Goal: Task Accomplishment & Management: Manage account settings

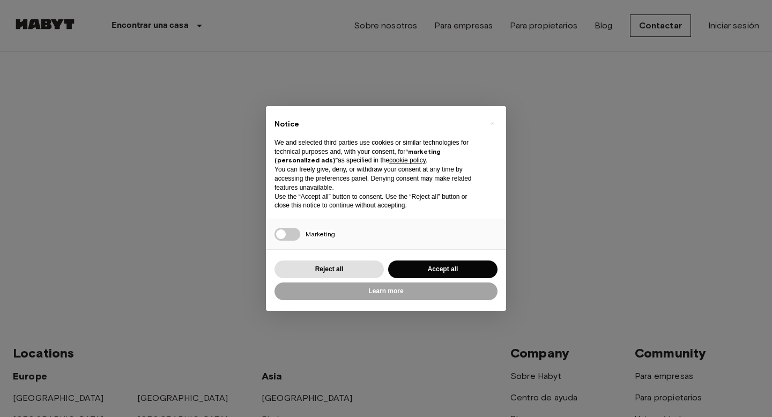
type input "**********"
click at [345, 262] on button "Reject all" at bounding box center [329, 270] width 109 height 18
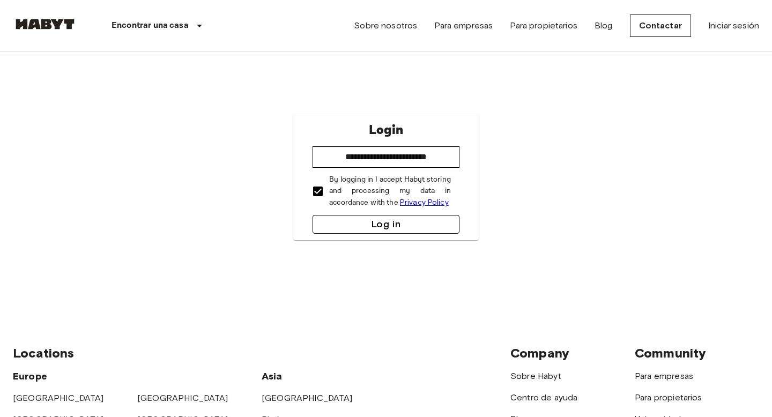
click at [343, 217] on button "Log in" at bounding box center [386, 224] width 147 height 19
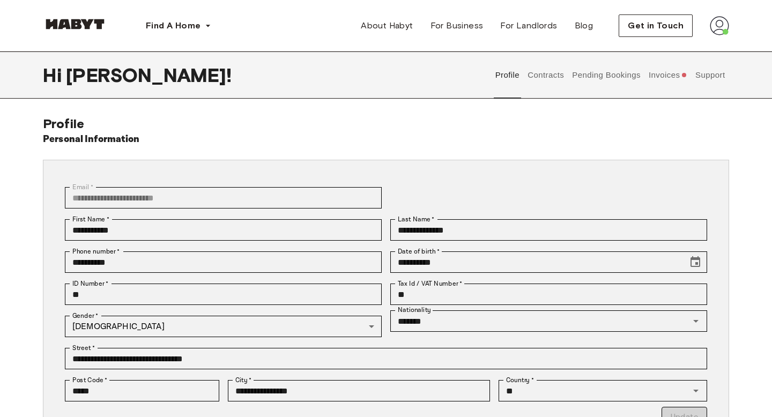
click at [670, 72] on button "Invoices" at bounding box center [667, 74] width 41 height 47
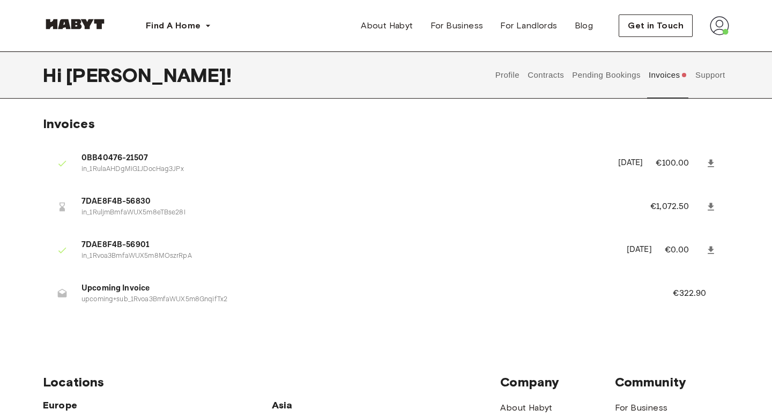
click at [638, 73] on button "Pending Bookings" at bounding box center [606, 74] width 71 height 47
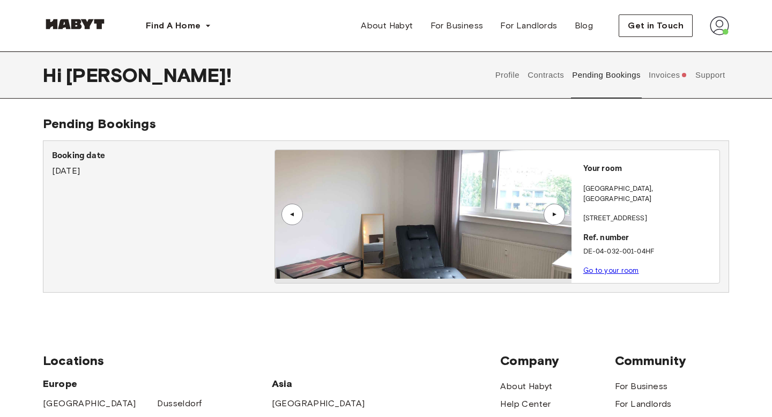
click at [584, 76] on button "Pending Bookings" at bounding box center [606, 74] width 71 height 47
click at [551, 71] on button "Contracts" at bounding box center [546, 74] width 39 height 47
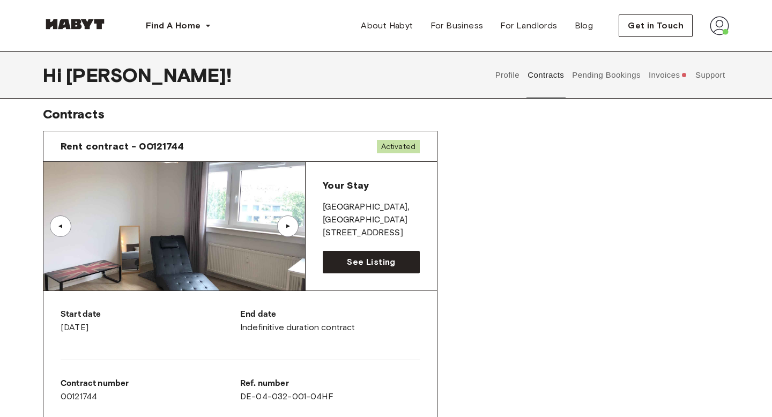
scroll to position [11, 0]
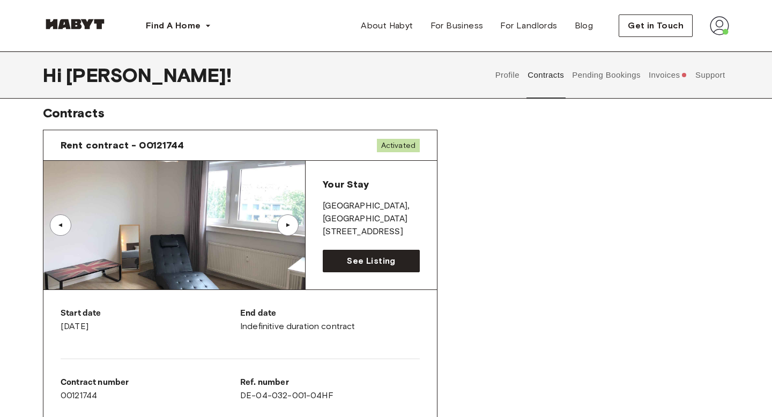
click at [408, 143] on span "Activated" at bounding box center [398, 145] width 43 height 13
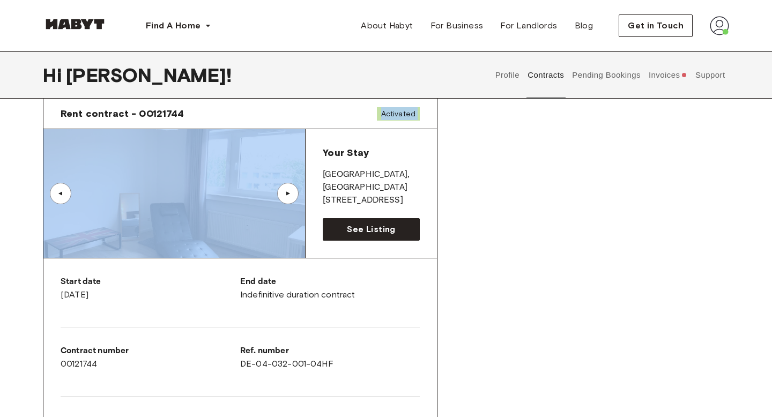
scroll to position [26, 0]
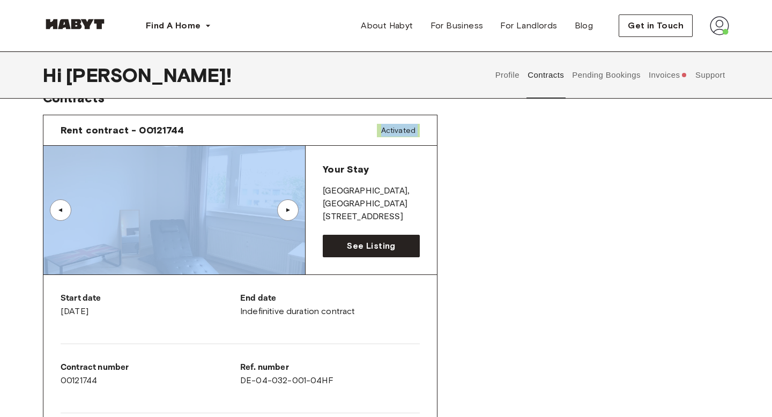
click at [672, 79] on button "Invoices" at bounding box center [667, 74] width 41 height 47
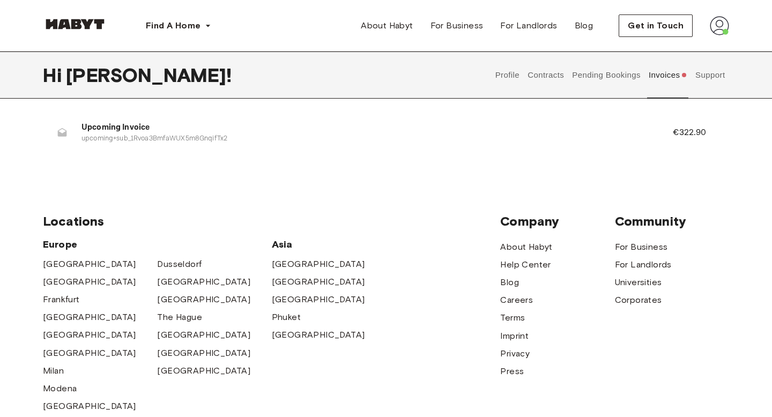
scroll to position [175, 0]
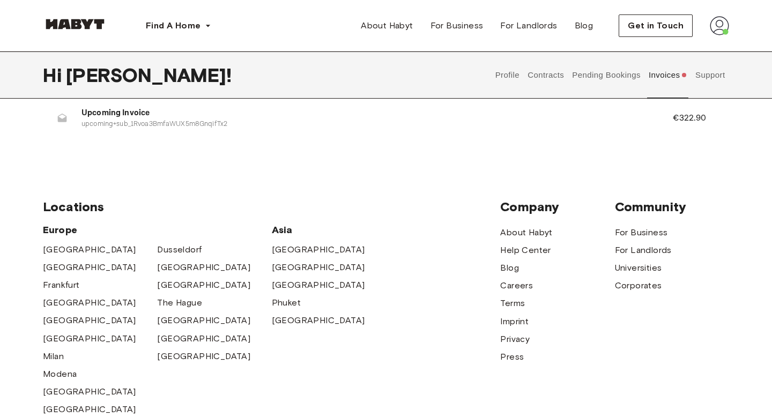
click at [716, 21] on img at bounding box center [719, 25] width 19 height 19
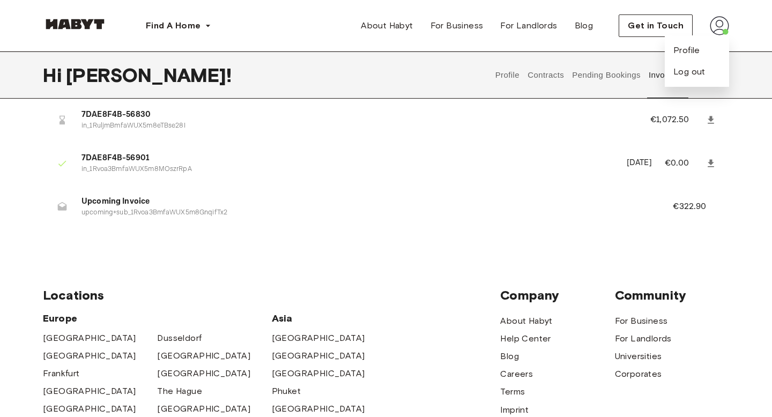
scroll to position [0, 0]
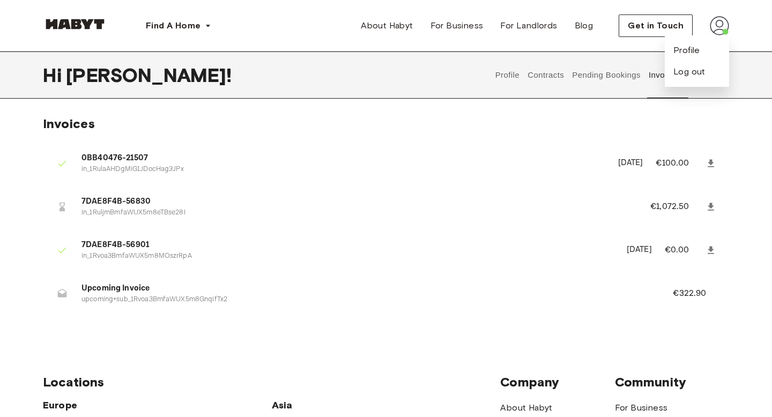
click at [569, 182] on ul "0BB40476-21507 in_1RulaAHDgMiG1JDocHag3JPx August 12th, 2025 €100.00 7DAE8F4B-5…" at bounding box center [386, 231] width 686 height 182
click at [609, 77] on button "Pending Bookings" at bounding box center [606, 74] width 71 height 47
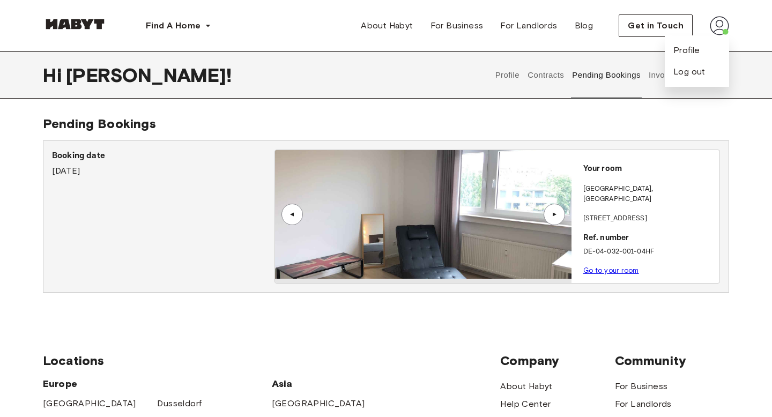
click at [766, 95] on div "Hi Jose ! Profile Contracts Pending Bookings Invoices Support" at bounding box center [386, 74] width 772 height 47
click at [713, 25] on img at bounding box center [719, 25] width 19 height 19
click at [646, 24] on span "Get in Touch" at bounding box center [656, 25] width 56 height 13
